Goal: Task Accomplishment & Management: Manage account settings

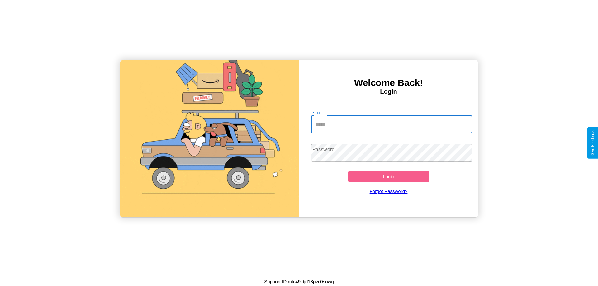
click at [391, 124] on input "Email" at bounding box center [391, 124] width 161 height 17
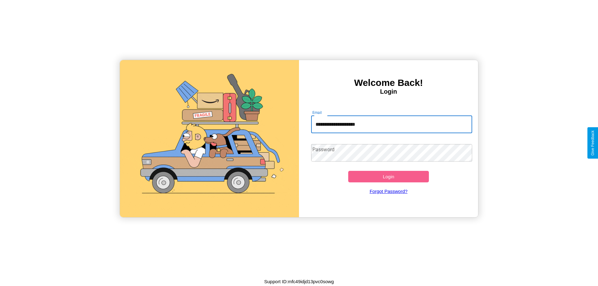
type input "**********"
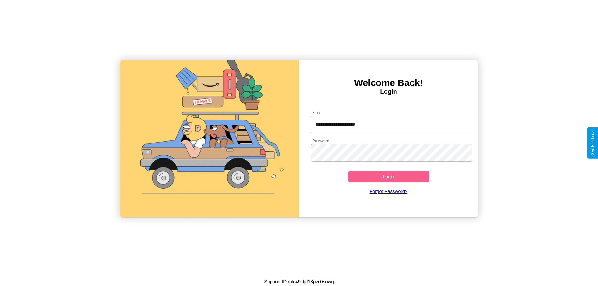
click at [388, 177] on button "Login" at bounding box center [388, 177] width 81 height 12
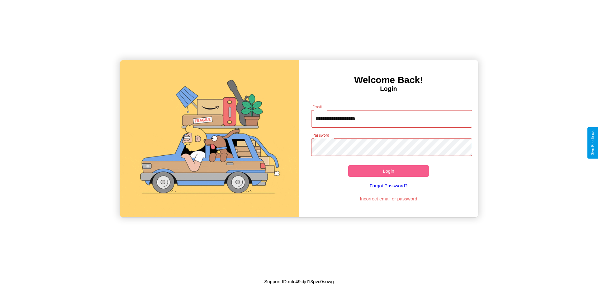
click at [388, 171] on button "Login" at bounding box center [388, 171] width 81 height 12
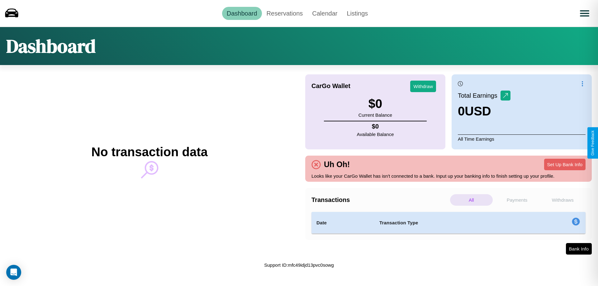
click at [562, 200] on p "Withdraws" at bounding box center [562, 200] width 43 height 12
click at [471, 200] on p "All" at bounding box center [471, 200] width 43 height 12
click at [284, 13] on link "Reservations" at bounding box center [285, 13] width 46 height 13
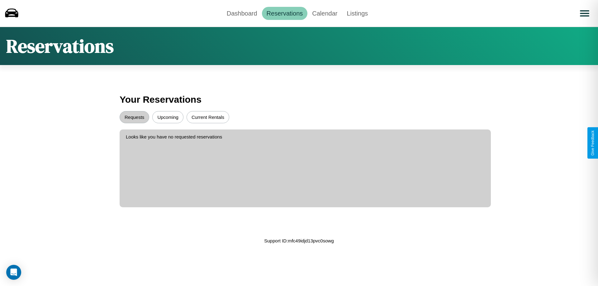
click at [208, 117] on button "Current Rentals" at bounding box center [208, 117] width 43 height 12
click at [134, 117] on button "Requests" at bounding box center [135, 117] width 30 height 12
